Goal: Task Accomplishment & Management: Manage account settings

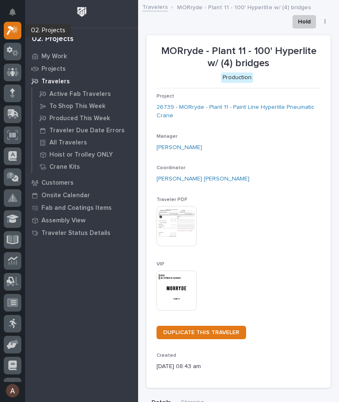
click at [20, 31] on div at bounding box center [13, 31] width 18 height 18
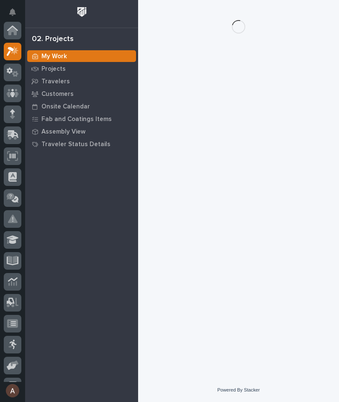
scroll to position [21, 0]
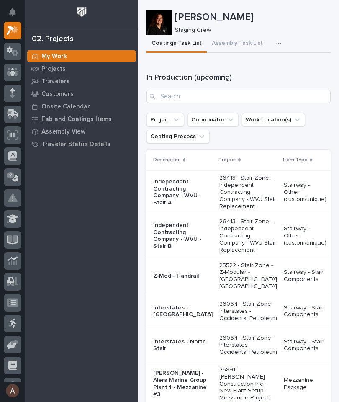
click at [277, 39] on button "button" at bounding box center [280, 43] width 18 height 17
click at [276, 46] on icon "button" at bounding box center [278, 44] width 5 height 6
click at [276, 39] on button "button" at bounding box center [280, 43] width 18 height 17
click at [266, 70] on button "Staging Task List" at bounding box center [253, 66] width 55 height 14
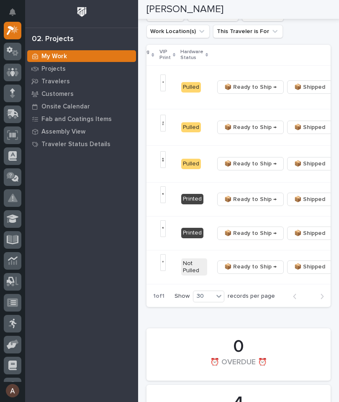
scroll to position [0, 258]
click at [235, 169] on span "📦 Ready to Ship →" at bounding box center [251, 164] width 52 height 10
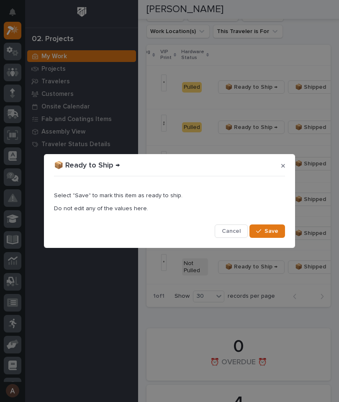
click at [269, 234] on span "Save" at bounding box center [272, 231] width 14 height 8
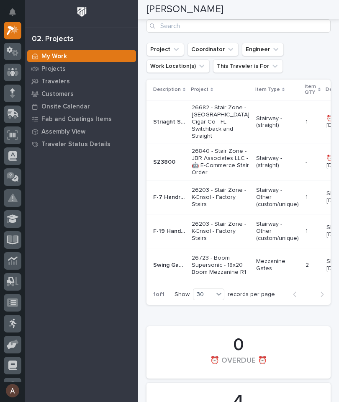
scroll to position [0, 0]
click at [213, 158] on p "26840 - Stair Zone - JBR Associates LLC - 🤖 E-Commerce Stair Order" at bounding box center [221, 162] width 58 height 28
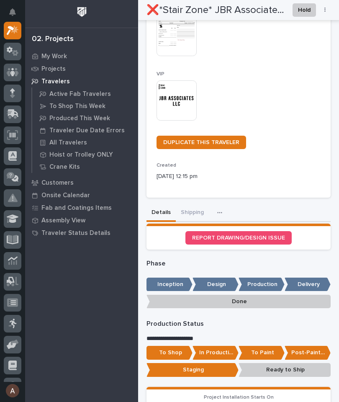
scroll to position [180, 0]
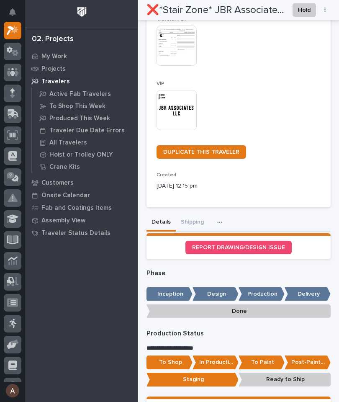
click at [190, 214] on button "Shipping" at bounding box center [192, 223] width 33 height 18
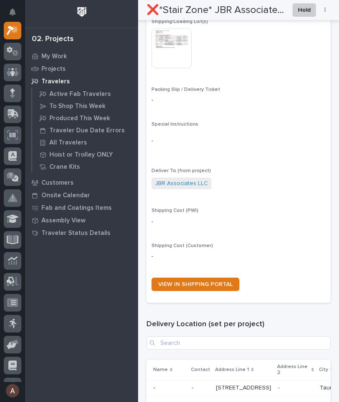
scroll to position [427, 0]
click at [219, 281] on span "VIEW IN SHIPPING PORTAL" at bounding box center [195, 284] width 75 height 6
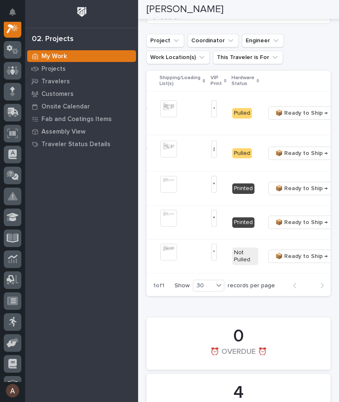
scroll to position [0, 215]
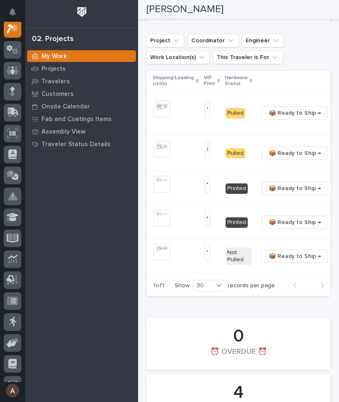
click at [277, 118] on span "📦 Ready to Ship →" at bounding box center [295, 113] width 52 height 10
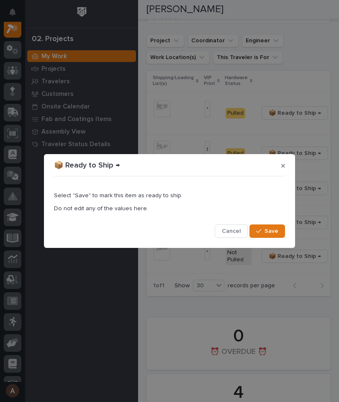
click at [274, 231] on span "Save" at bounding box center [272, 231] width 14 height 8
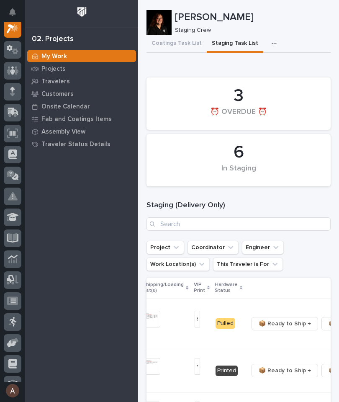
scroll to position [0, 0]
click at [164, 22] on div at bounding box center [159, 22] width 25 height 25
click at [161, 28] on div at bounding box center [159, 22] width 25 height 25
click at [12, 72] on icon at bounding box center [12, 70] width 5 height 8
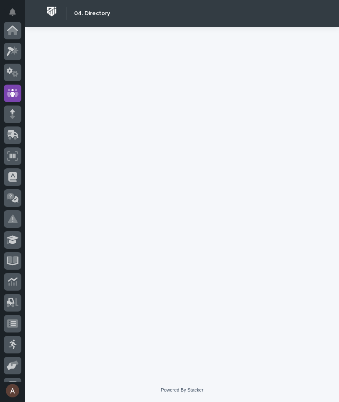
scroll to position [63, 0]
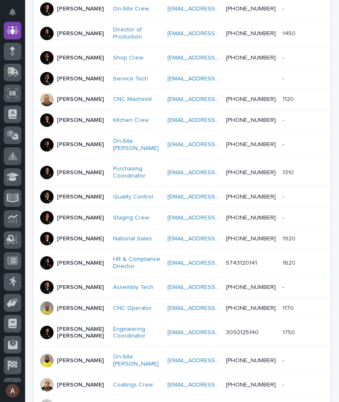
scroll to position [236, 0]
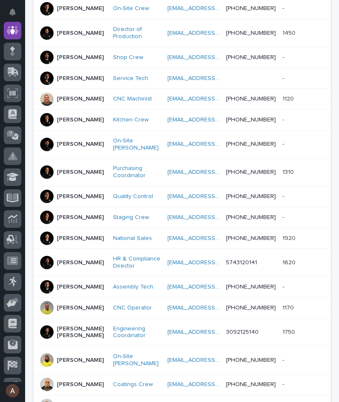
click at [50, 224] on div at bounding box center [46, 217] width 13 height 13
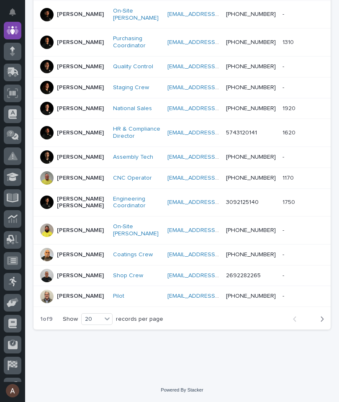
scroll to position [437, 0]
click at [324, 322] on icon "button" at bounding box center [322, 319] width 4 height 8
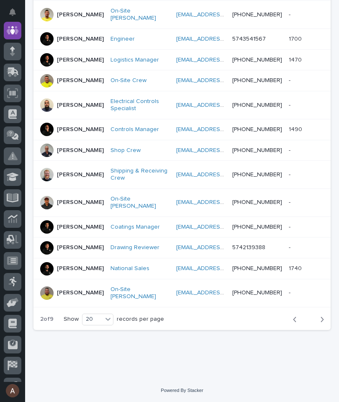
scroll to position [443, 0]
click at [324, 320] on button "Next" at bounding box center [319, 320] width 22 height 8
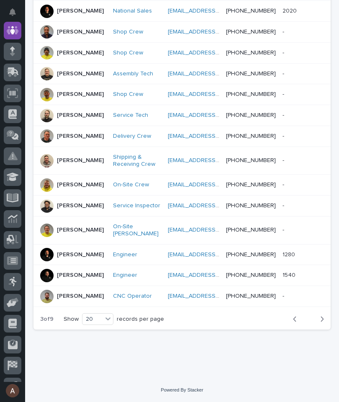
scroll to position [450, 0]
click at [326, 318] on button "Next" at bounding box center [319, 319] width 22 height 8
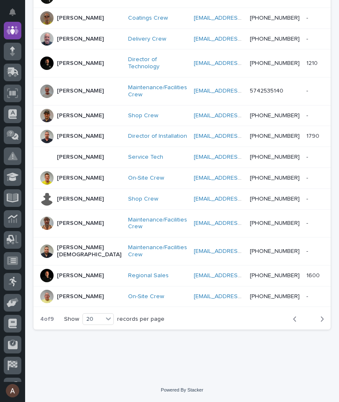
scroll to position [450, 0]
click at [323, 321] on icon "button" at bounding box center [322, 319] width 4 height 8
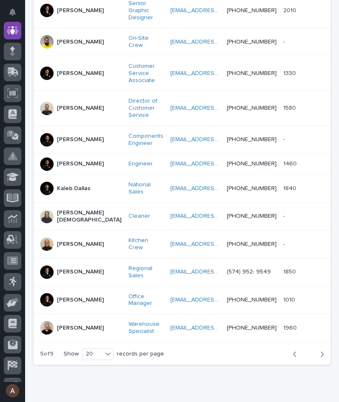
scroll to position [450, 0]
click at [321, 351] on icon "button" at bounding box center [322, 355] width 4 height 8
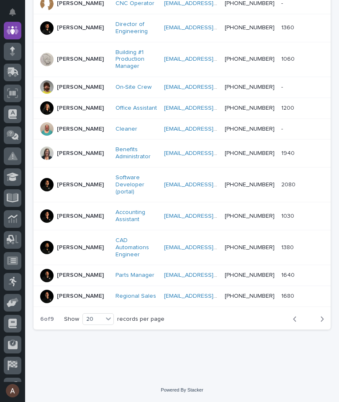
scroll to position [477, 0]
click at [323, 321] on icon "button" at bounding box center [322, 319] width 4 height 8
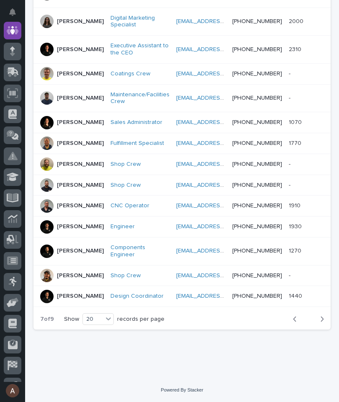
scroll to position [443, 0]
click at [319, 323] on div "button" at bounding box center [320, 319] width 7 height 8
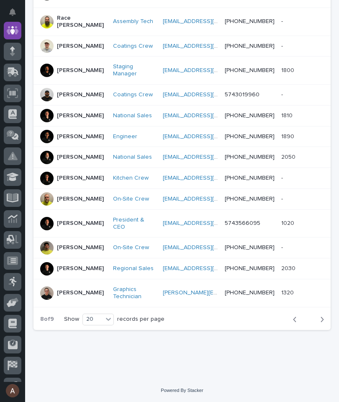
scroll to position [443, 0]
click at [318, 323] on button "Next" at bounding box center [319, 320] width 22 height 8
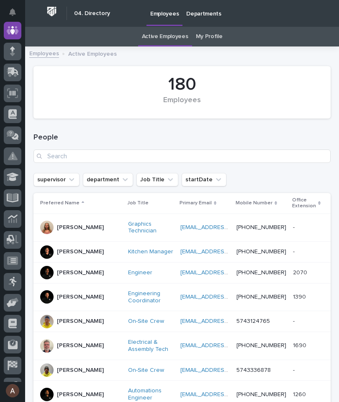
click at [15, 32] on icon at bounding box center [13, 31] width 12 height 10
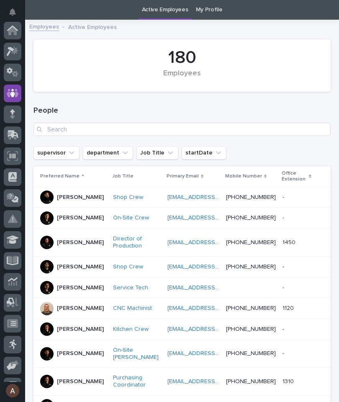
scroll to position [63, 0]
